Goal: Complete application form

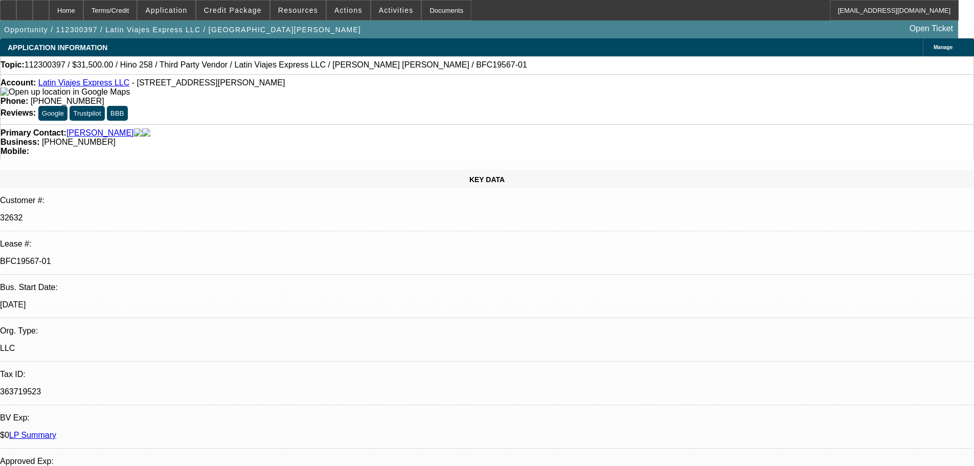
select select "0.1"
select select "2"
select select "0"
select select "6"
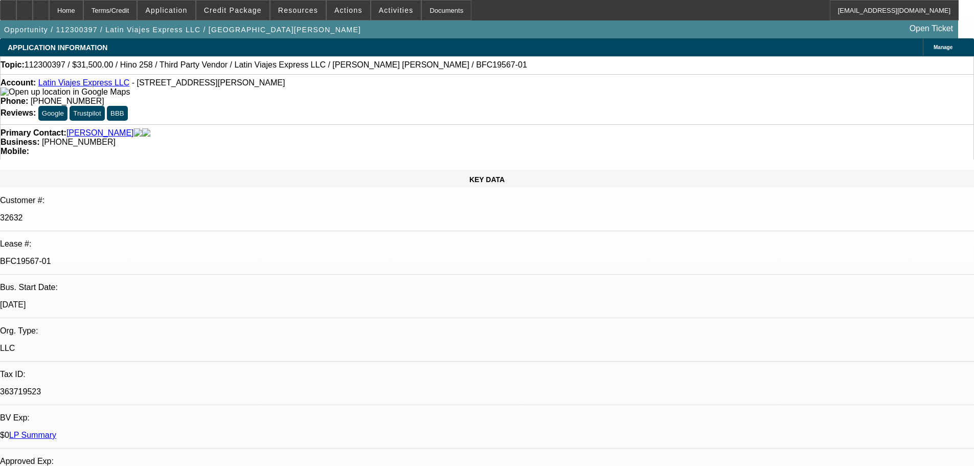
select select "0.1"
select select "2"
select select "0"
select select "6"
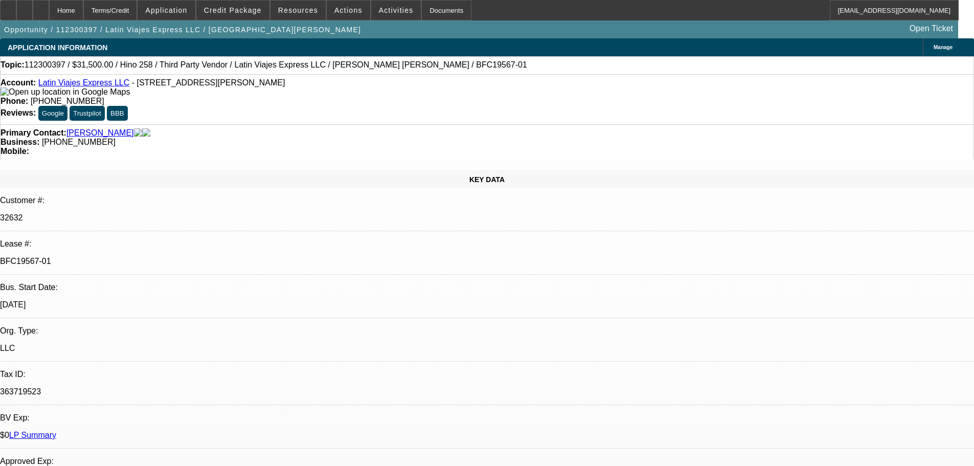
select select "0"
select select "2"
select select "0"
select select "6"
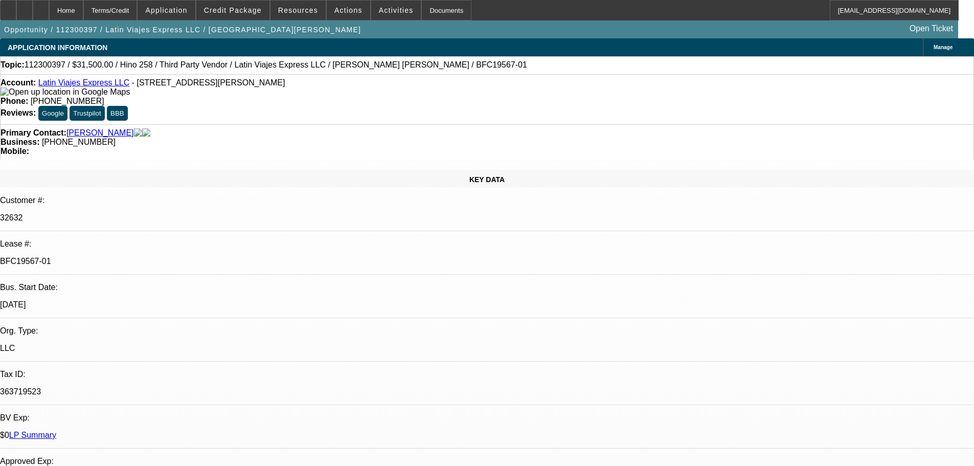
select select "0"
select select "2"
select select "0.1"
select select "4"
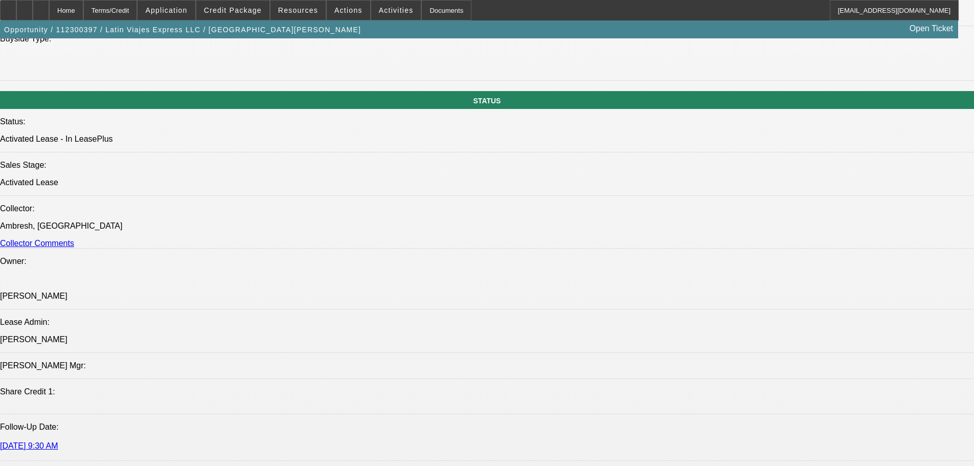
scroll to position [1022, 0]
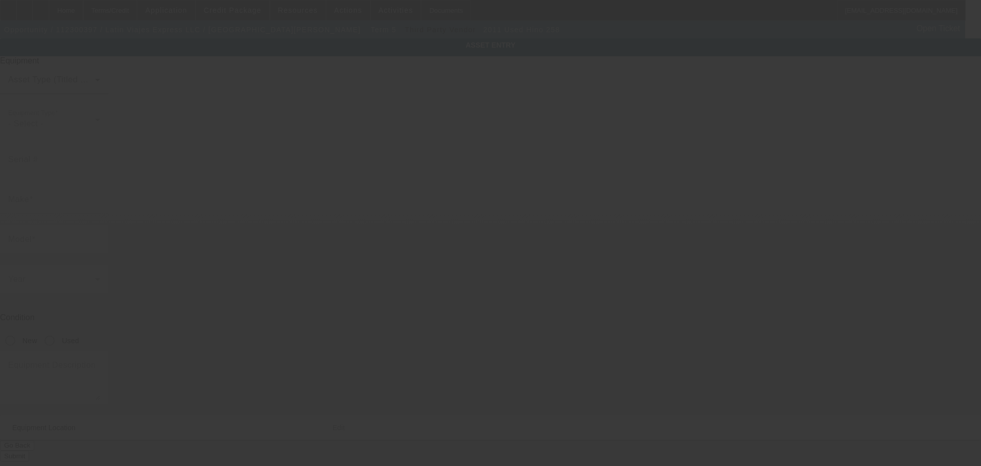
type input "[US_VEHICLE_IDENTIFICATION_NUMBER]"
type input "Hino"
type input "258"
radio input "true"
type textarea "with"
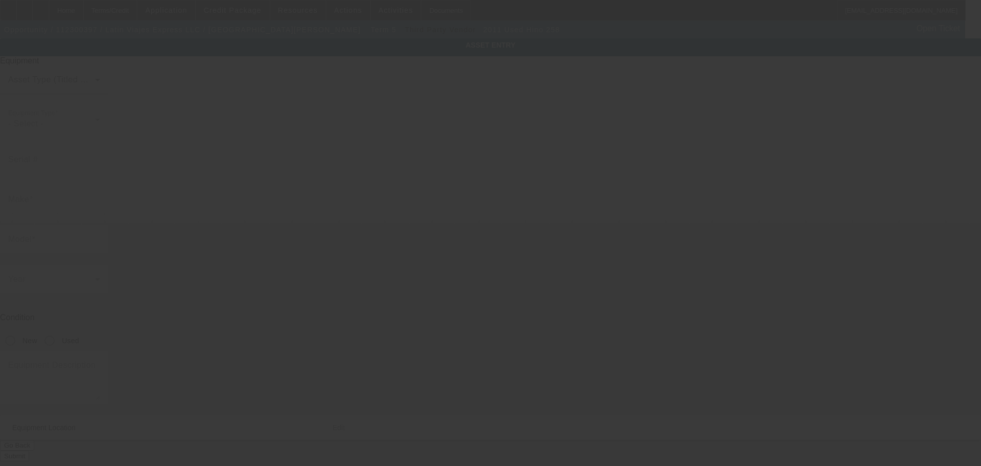
type input "[STREET_ADDRESS][PERSON_NAME]"
type input "Norcross"
type input "30093"
type input "Gwinnett"
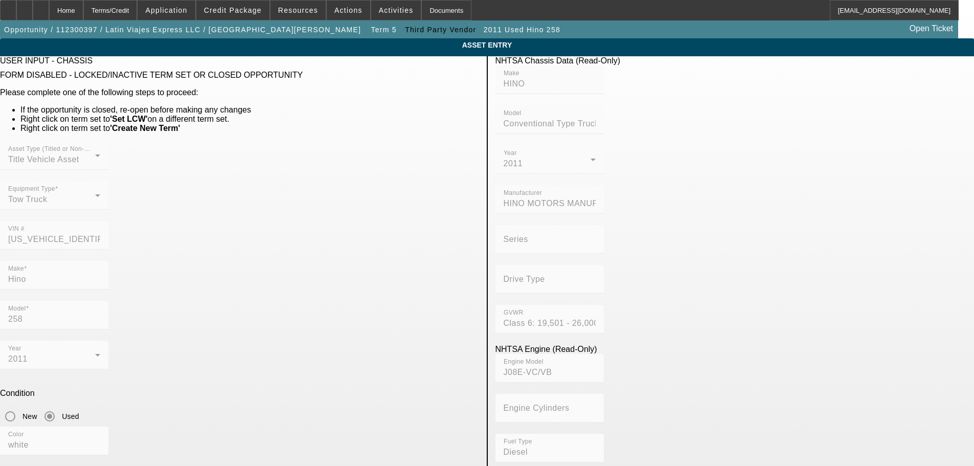
scroll to position [0, 19]
click at [604, 305] on mat-form-field "GVWR Class 6: 19,501 - 26,000 lb (8,845 - 11,794 kg)" at bounding box center [549, 325] width 108 height 40
